Goal: Check status: Check status

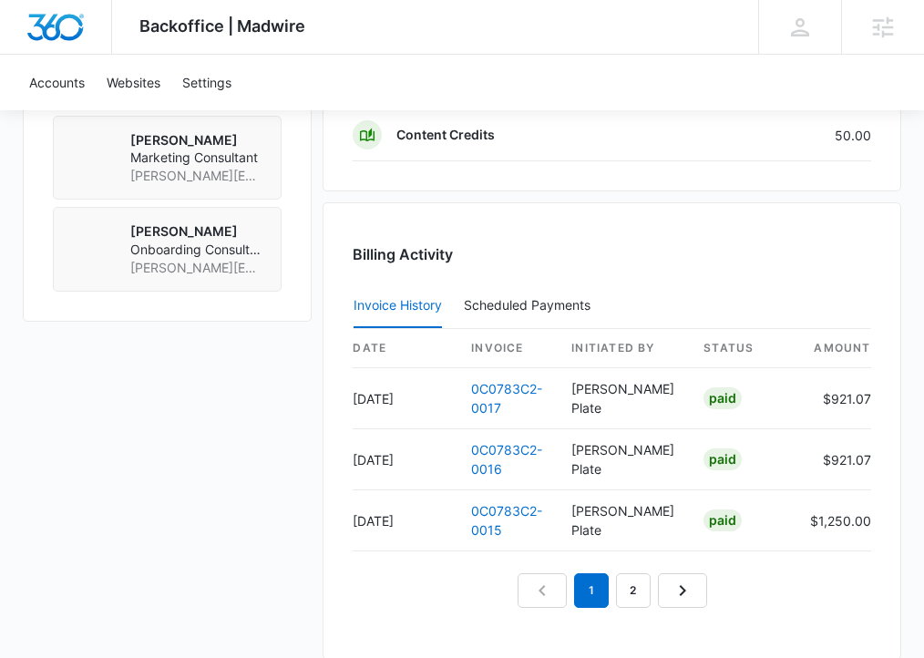
scroll to position [1663, 0]
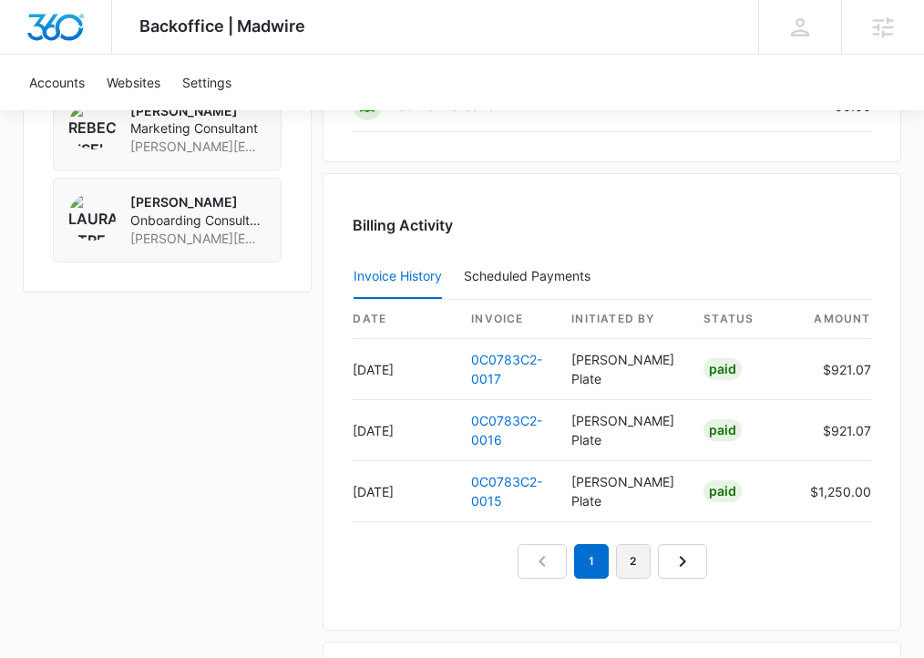
click at [624, 562] on link "2" at bounding box center [633, 561] width 35 height 35
click at [651, 563] on link "3" at bounding box center [654, 561] width 35 height 35
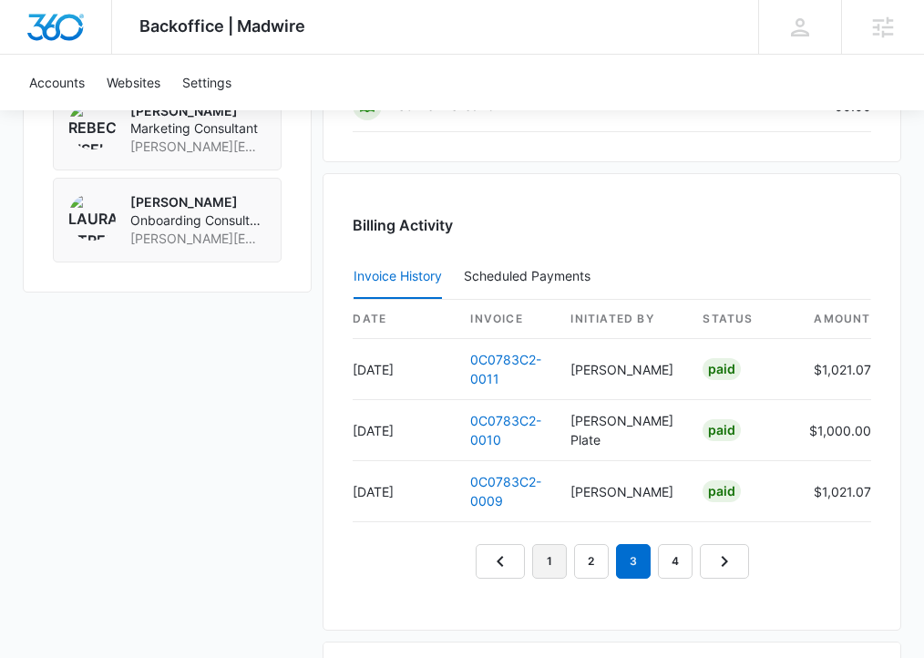
click at [543, 565] on link "1" at bounding box center [549, 561] width 35 height 35
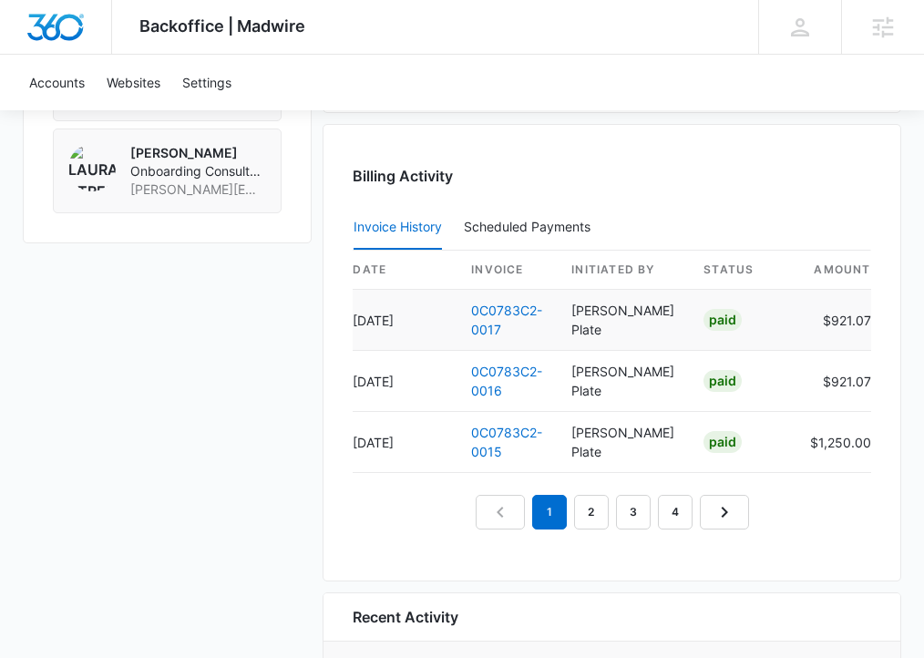
scroll to position [1714, 0]
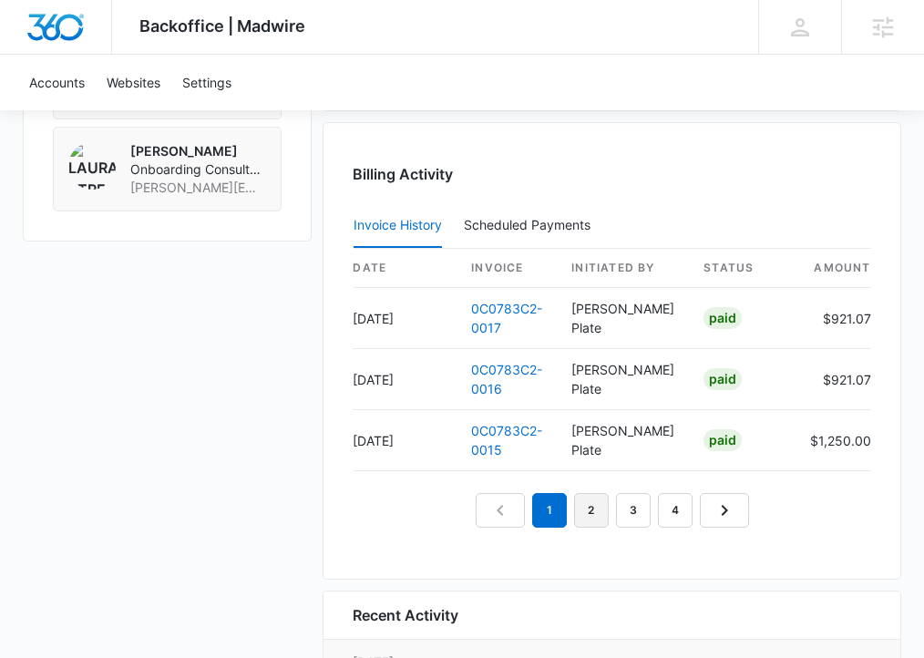
click at [588, 515] on link "2" at bounding box center [591, 510] width 35 height 35
click at [556, 518] on link "1" at bounding box center [549, 510] width 35 height 35
click at [485, 441] on link "0C0783C2-0015" at bounding box center [506, 440] width 71 height 35
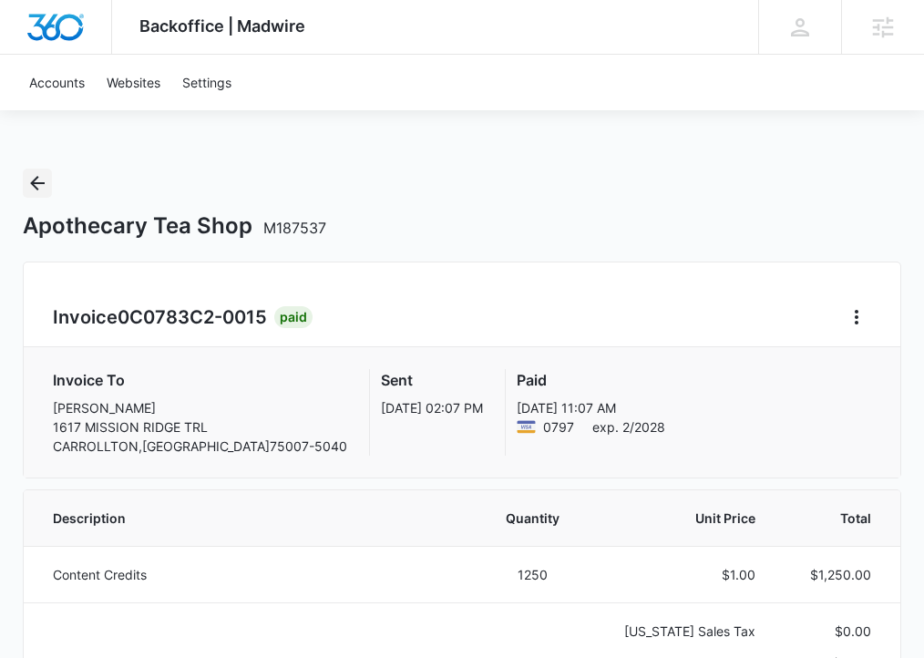
click at [44, 181] on icon "Back" at bounding box center [37, 183] width 22 height 22
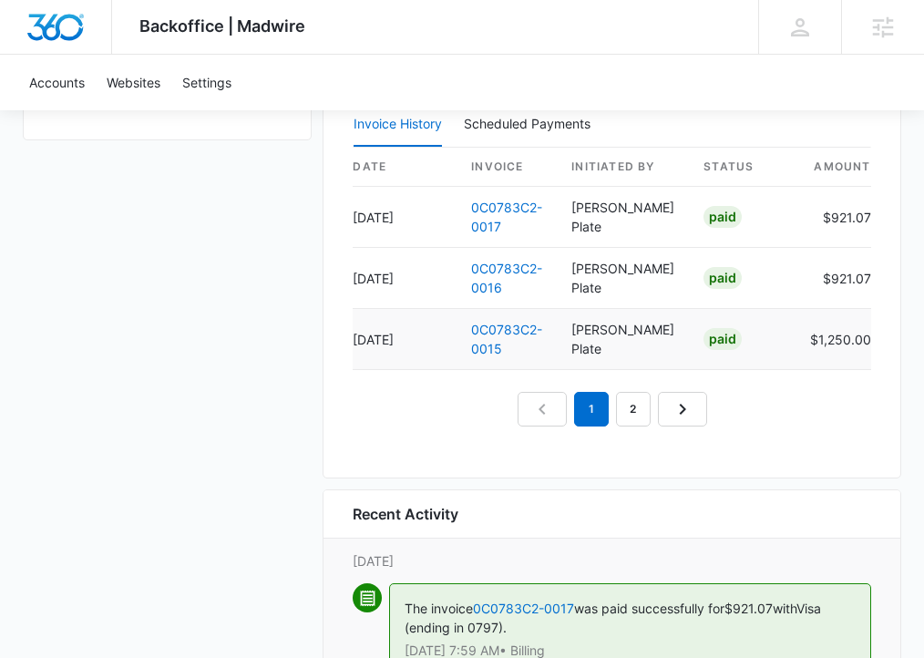
scroll to position [1811, 0]
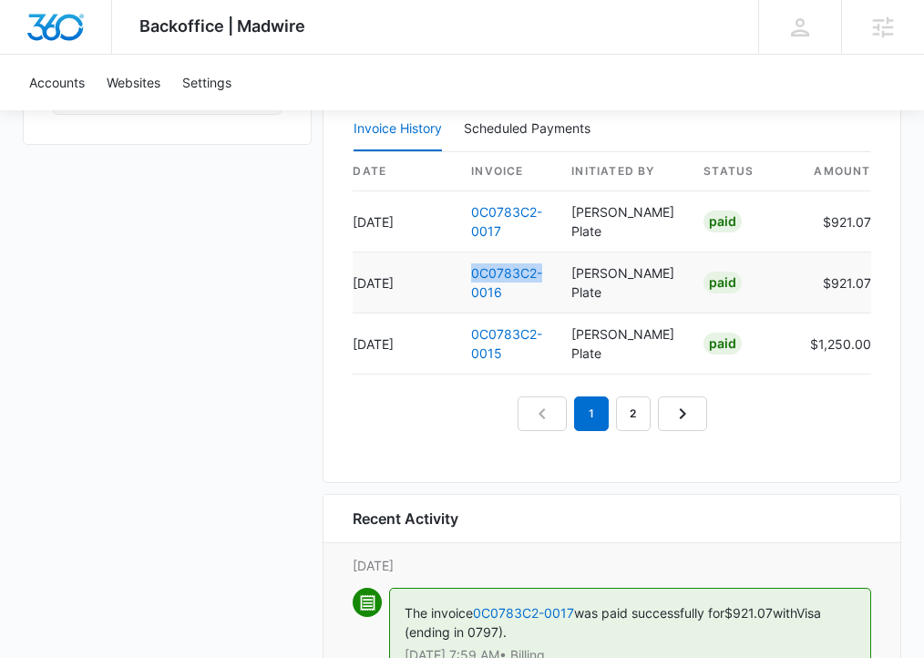
click at [476, 282] on td "0C0783C2-0016" at bounding box center [507, 283] width 100 height 61
click at [494, 284] on link "0C0783C2-0016" at bounding box center [506, 282] width 71 height 35
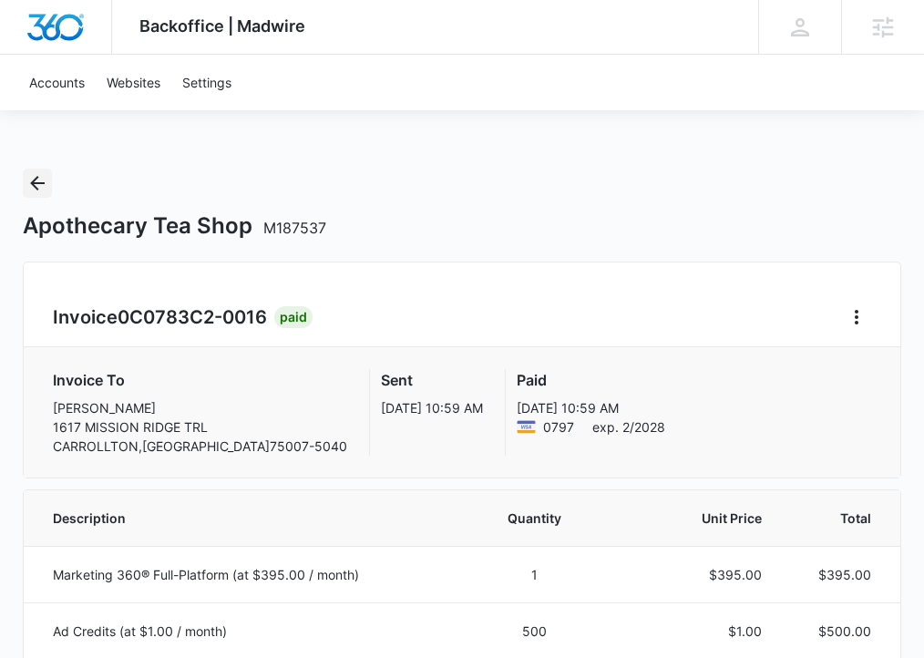
click at [44, 181] on icon "Back" at bounding box center [37, 183] width 22 height 22
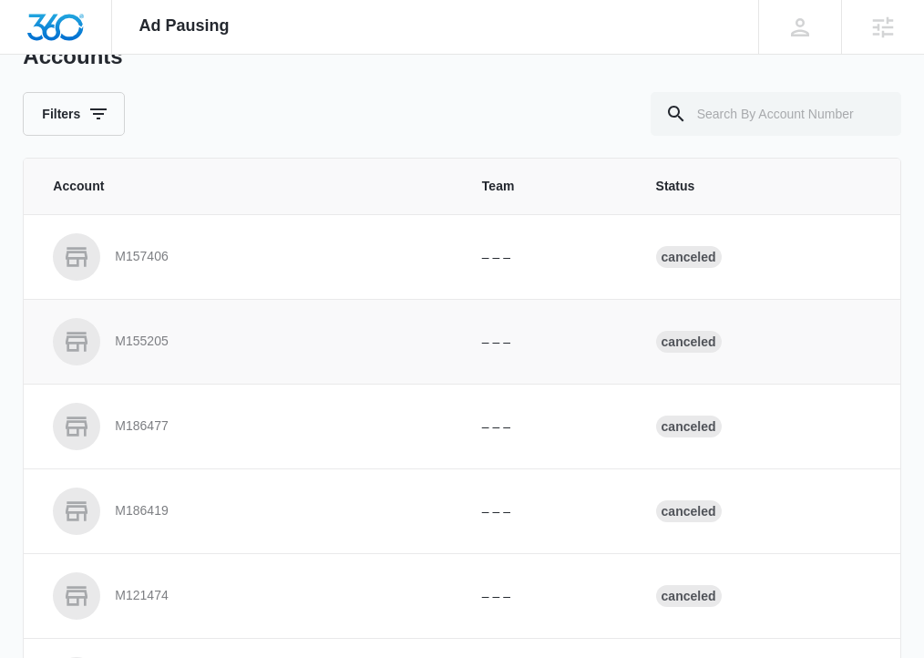
scroll to position [72, 0]
